Goal: Task Accomplishment & Management: Use online tool/utility

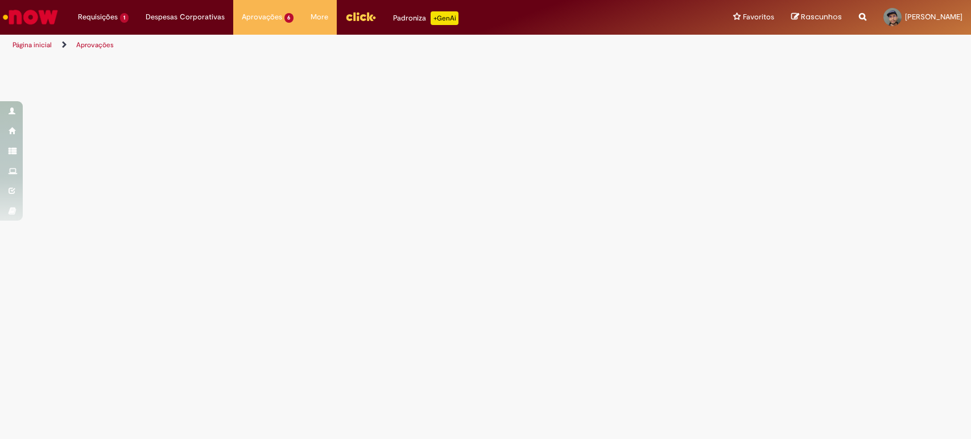
click at [773, 109] on main "Aprovações" at bounding box center [485, 247] width 971 height 383
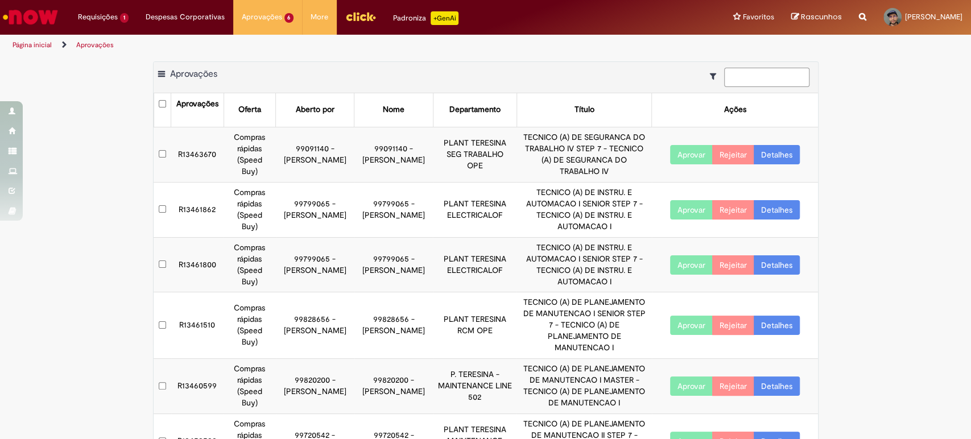
click at [747, 80] on input at bounding box center [766, 77] width 85 height 19
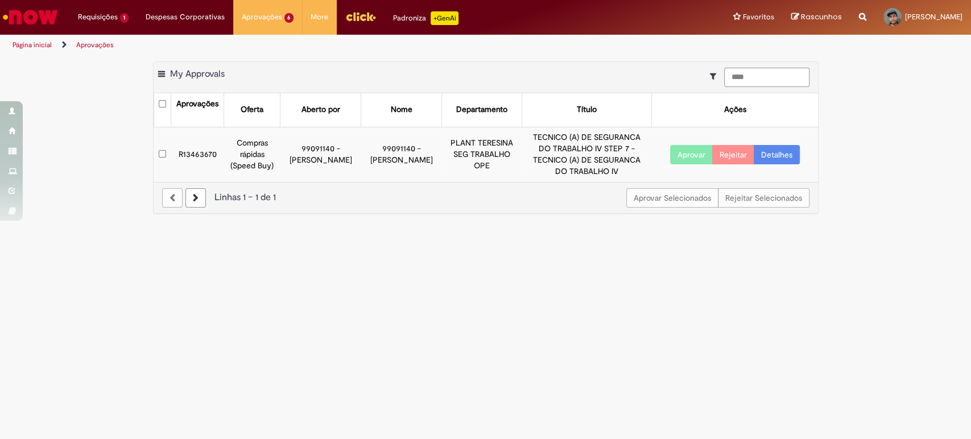
type input "****"
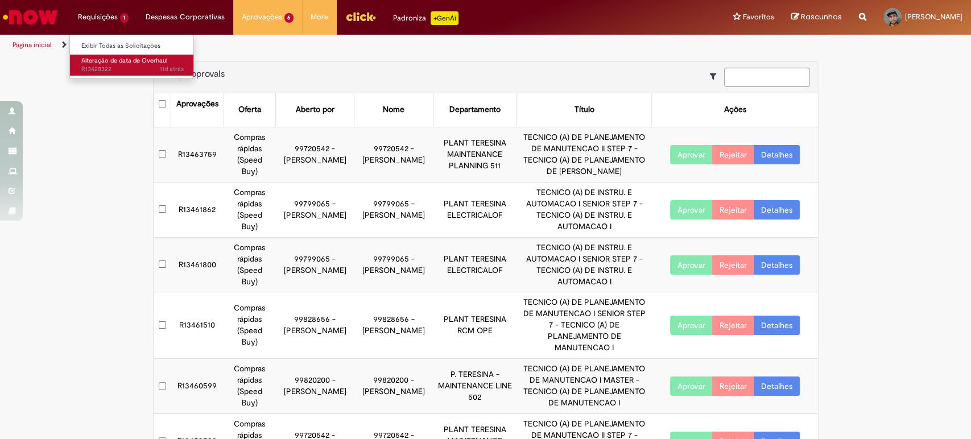
click at [100, 60] on span "Alteração de data de Overhaul" at bounding box center [124, 60] width 86 height 9
